Goal: Navigation & Orientation: Find specific page/section

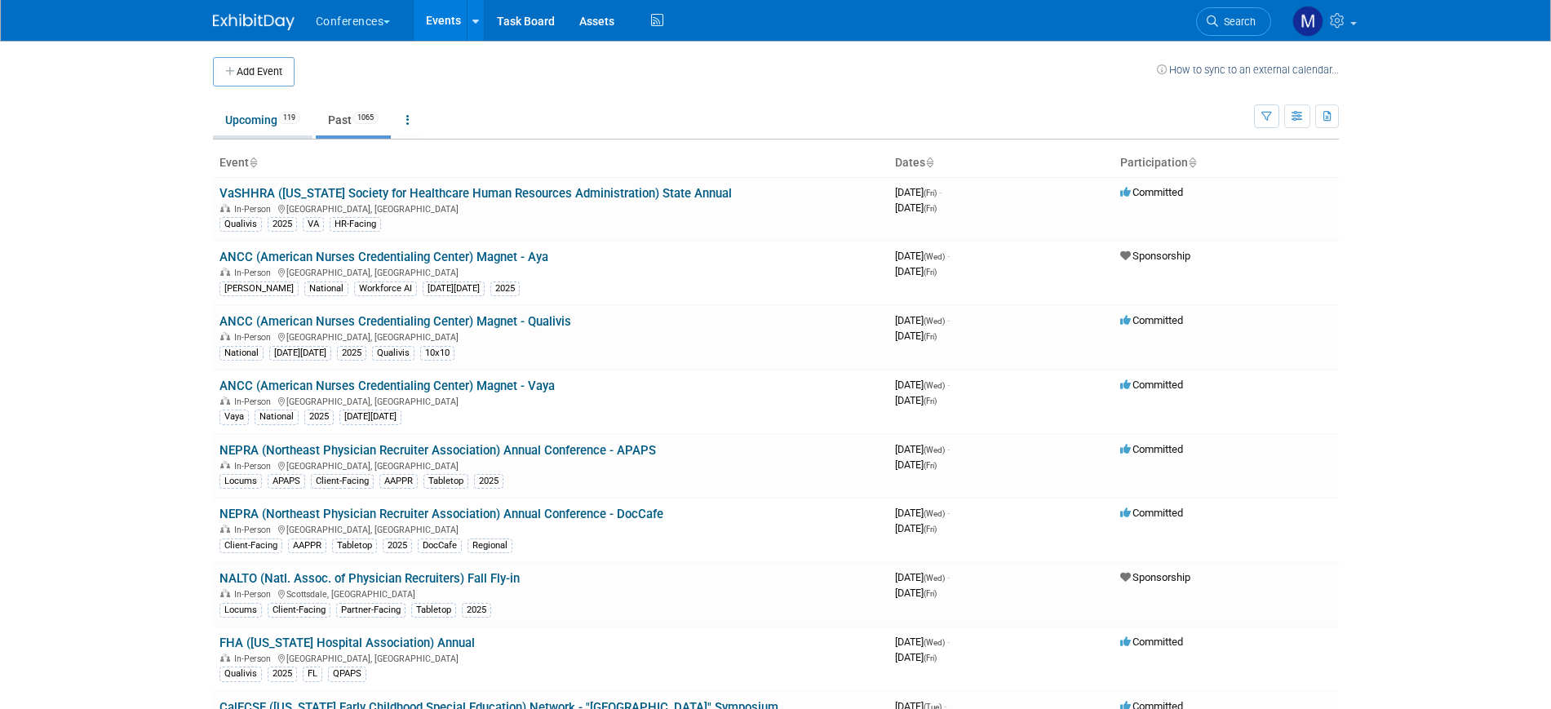
click at [267, 122] on link "Upcoming 119" at bounding box center [263, 119] width 100 height 31
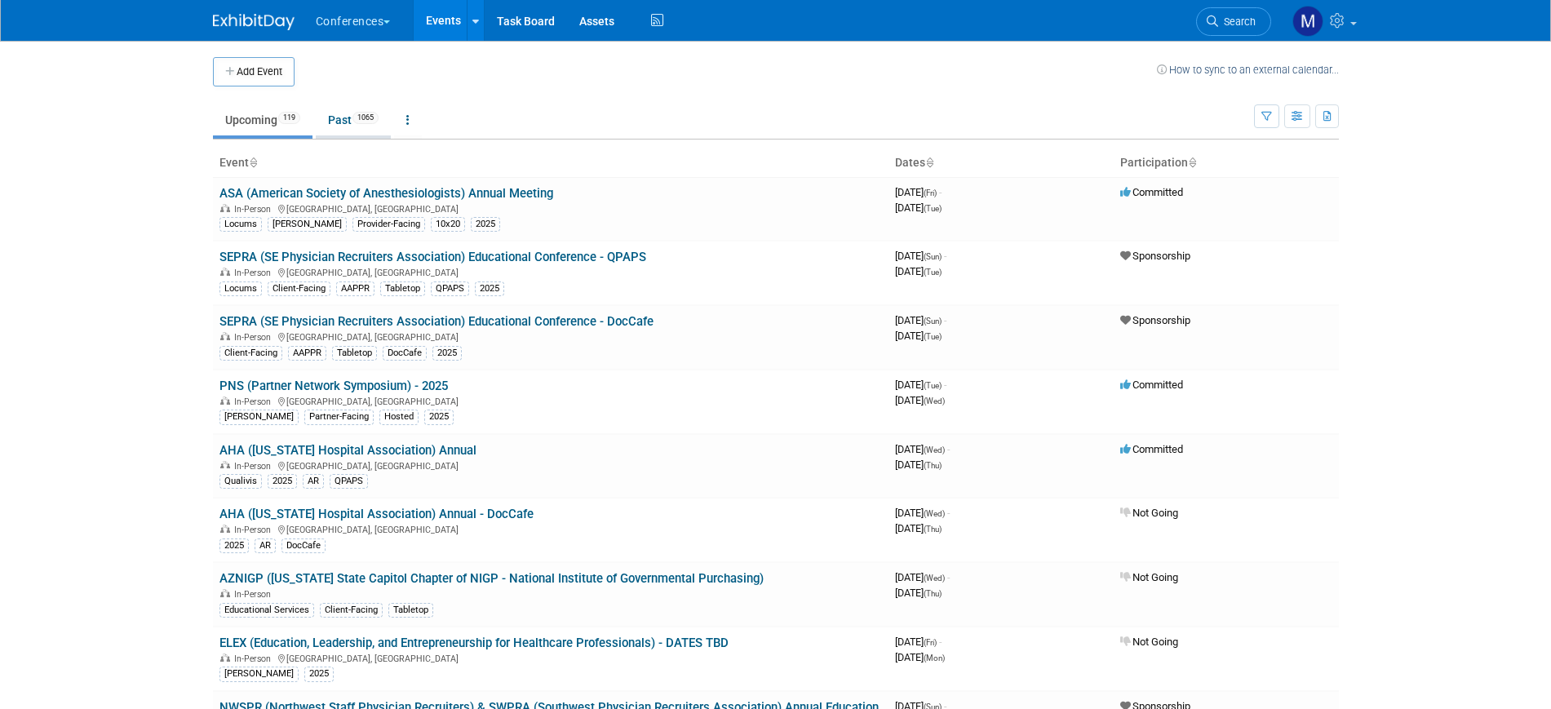
click at [325, 120] on link "Past 1065" at bounding box center [353, 119] width 75 height 31
